Goal: Navigation & Orientation: Find specific page/section

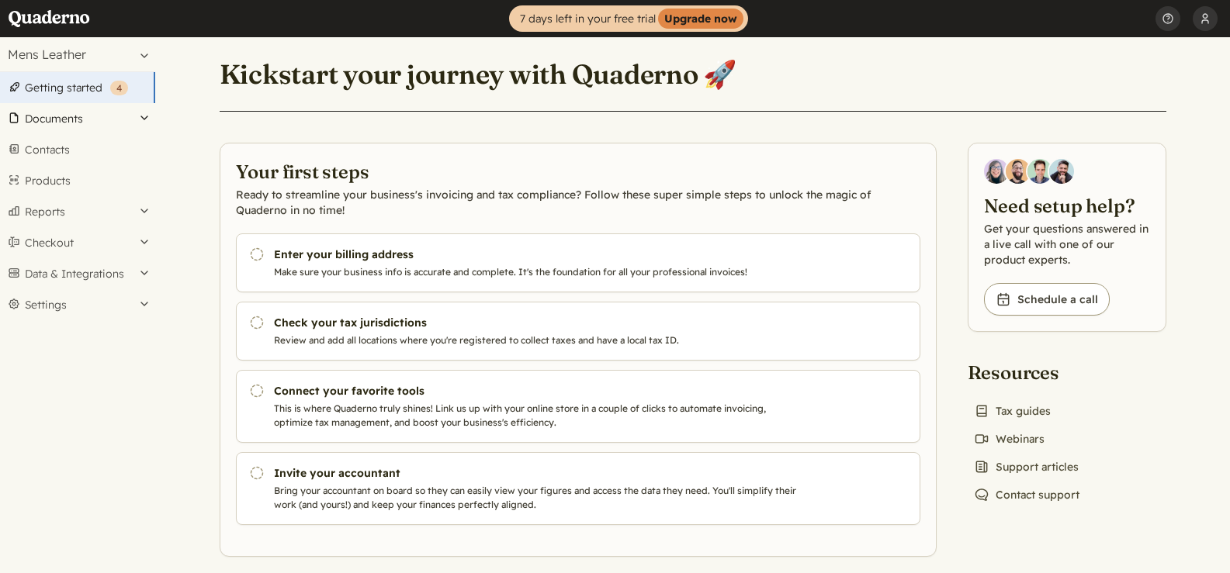
click at [68, 122] on button "Documents" at bounding box center [77, 118] width 155 height 31
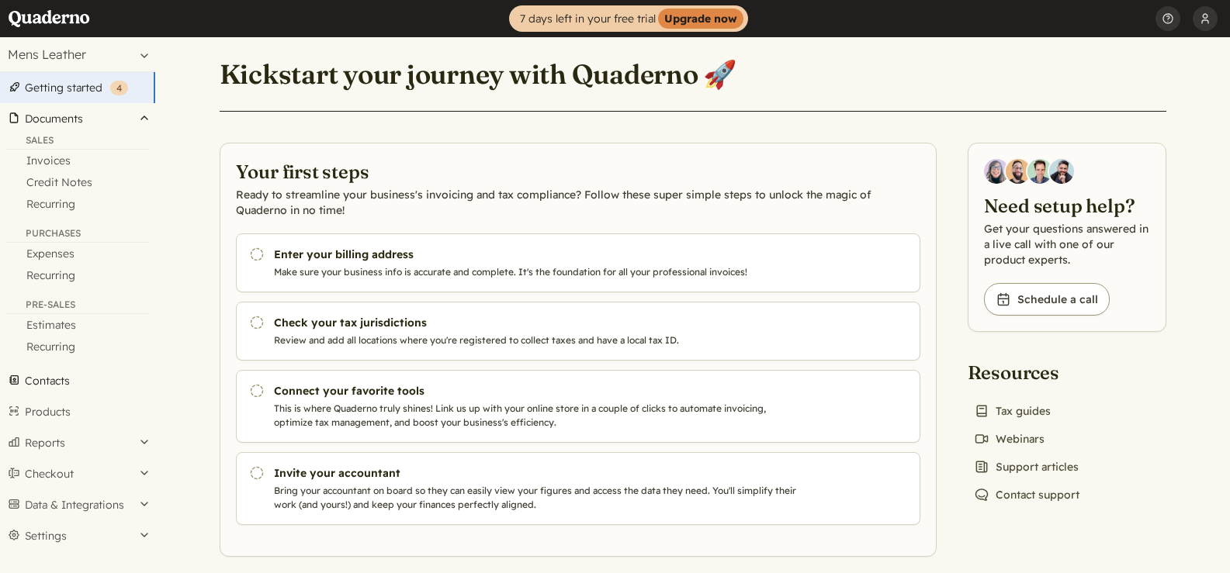
scroll to position [15, 0]
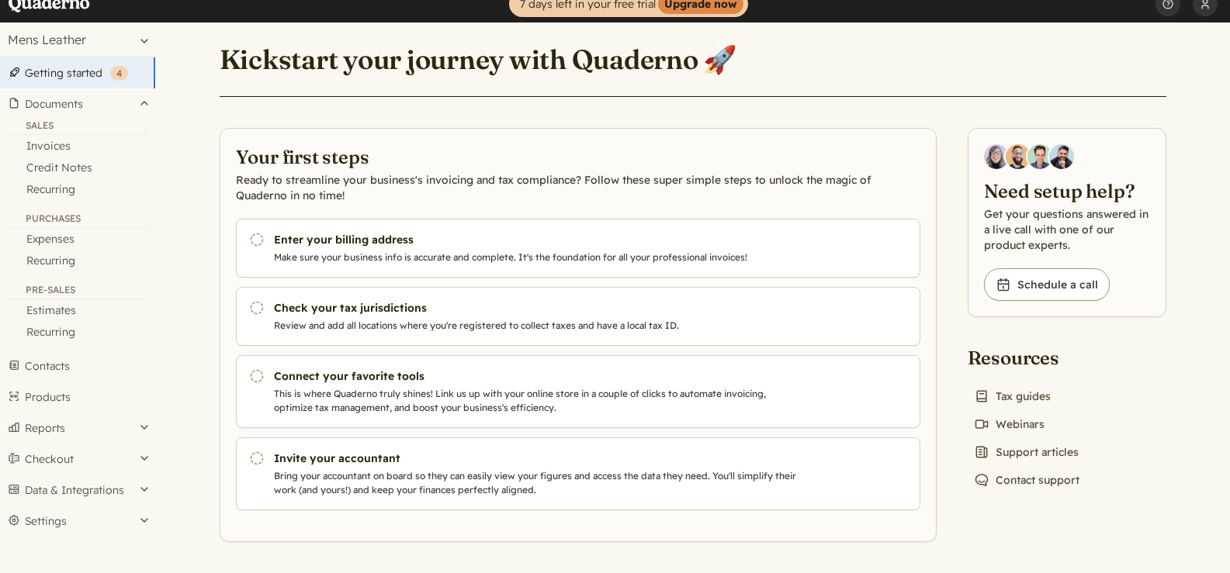
click at [75, 76] on link "Getting started ( 4 )" at bounding box center [77, 72] width 155 height 31
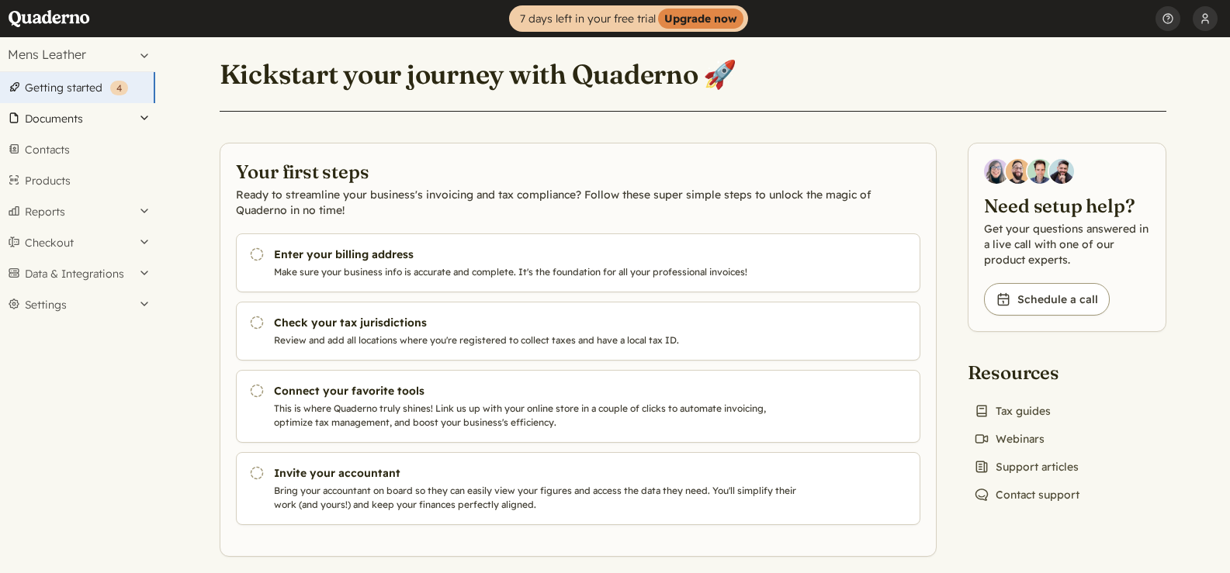
click at [71, 116] on button "Documents" at bounding box center [77, 118] width 155 height 31
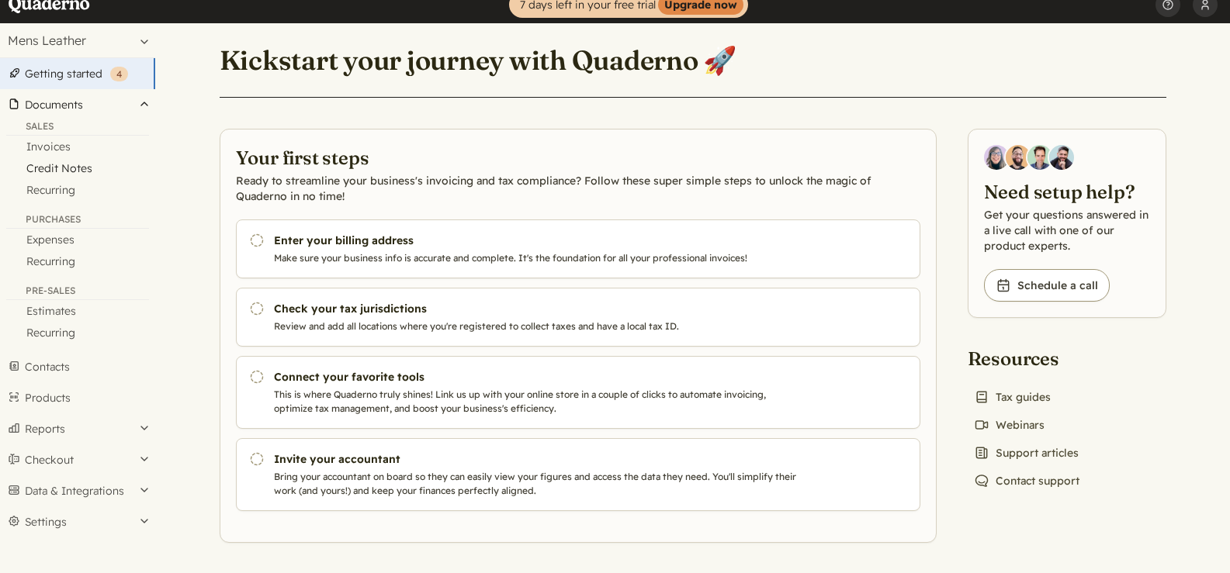
scroll to position [15, 0]
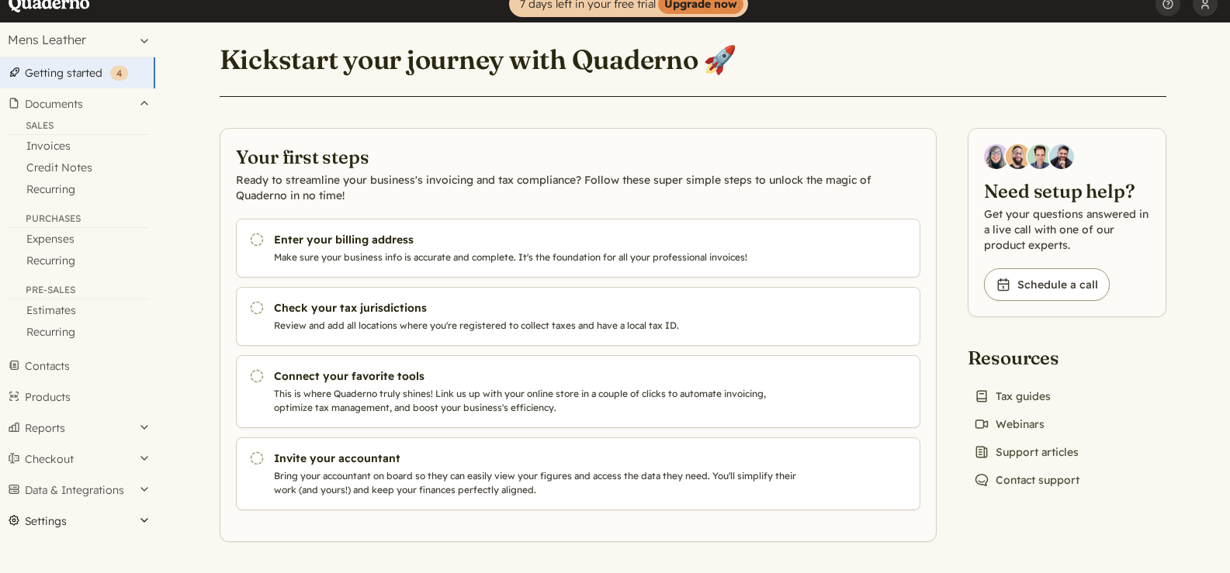
click at [65, 525] on button "Settings" at bounding box center [77, 521] width 155 height 31
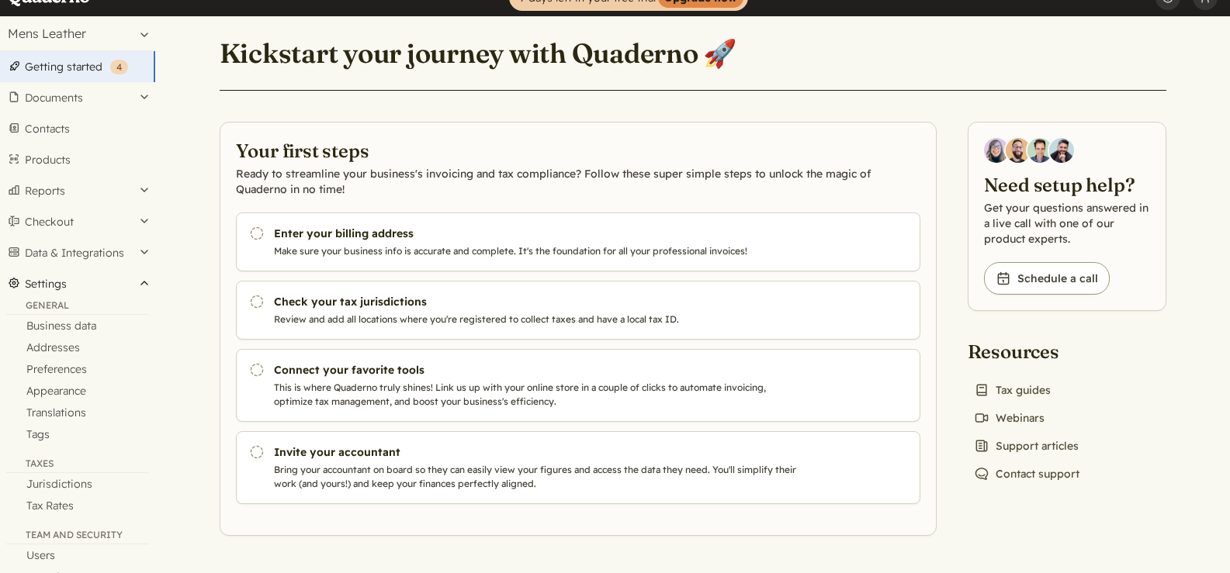
scroll to position [0, 0]
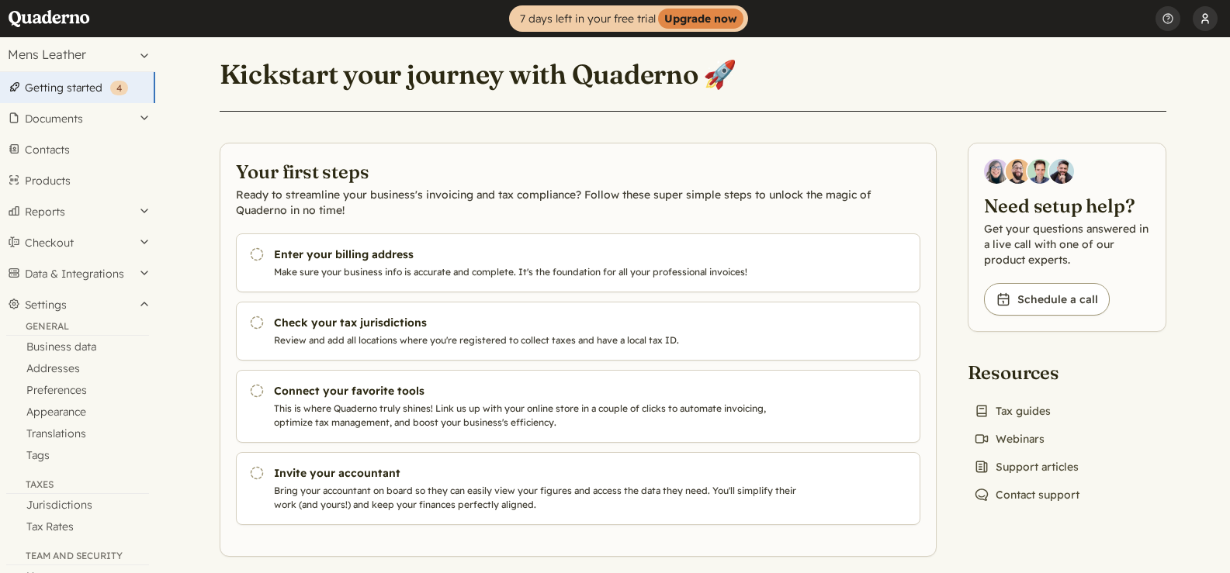
click at [1210, 14] on button "[PERSON_NAME] [PERSON_NAME]" at bounding box center [1205, 18] width 25 height 37
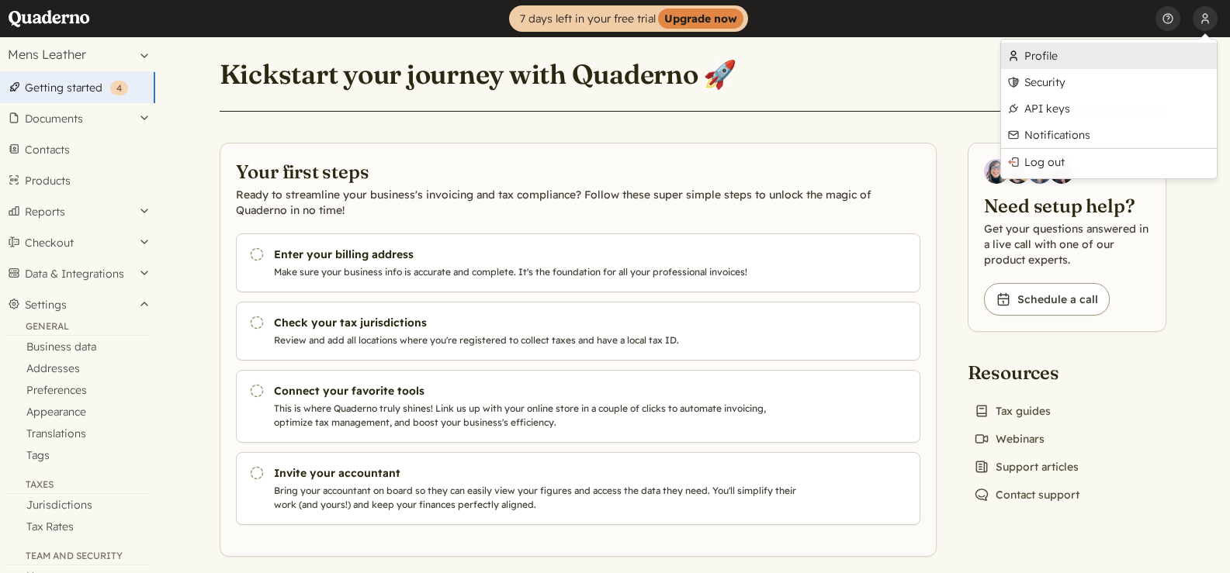
click at [1064, 57] on link "Profile" at bounding box center [1109, 56] width 216 height 26
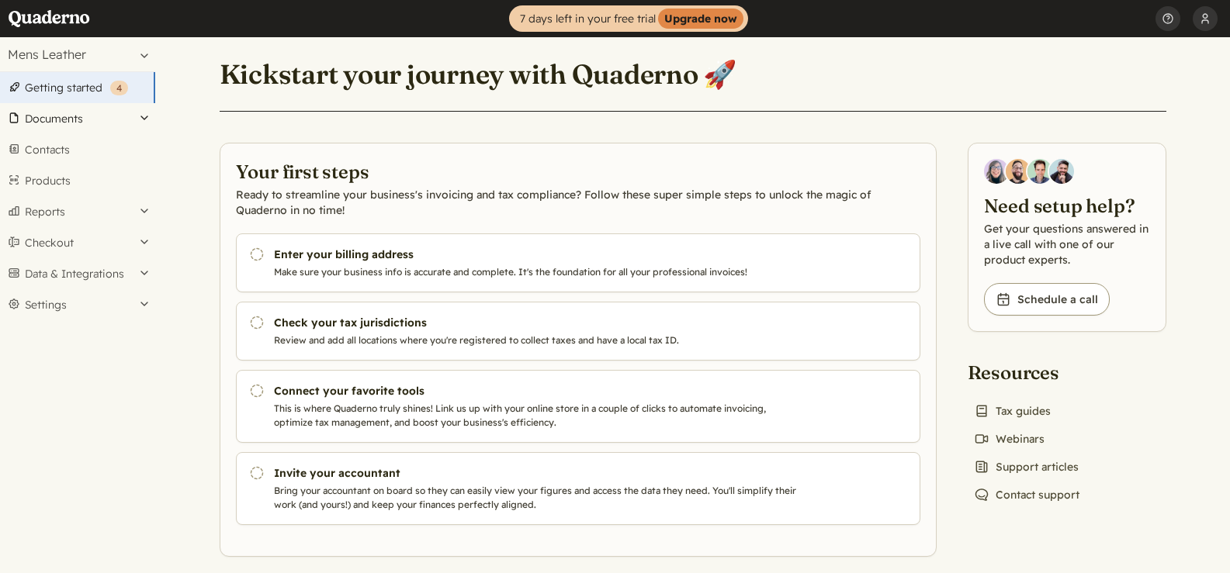
click at [68, 115] on button "Documents" at bounding box center [77, 118] width 155 height 31
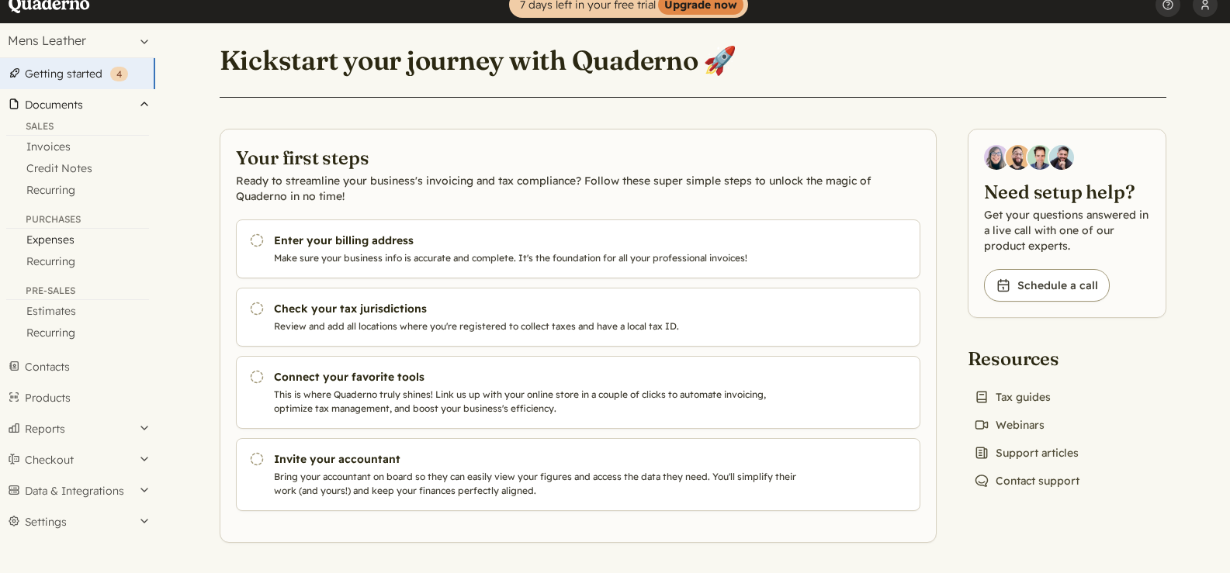
scroll to position [15, 0]
